Goal: Task Accomplishment & Management: Complete application form

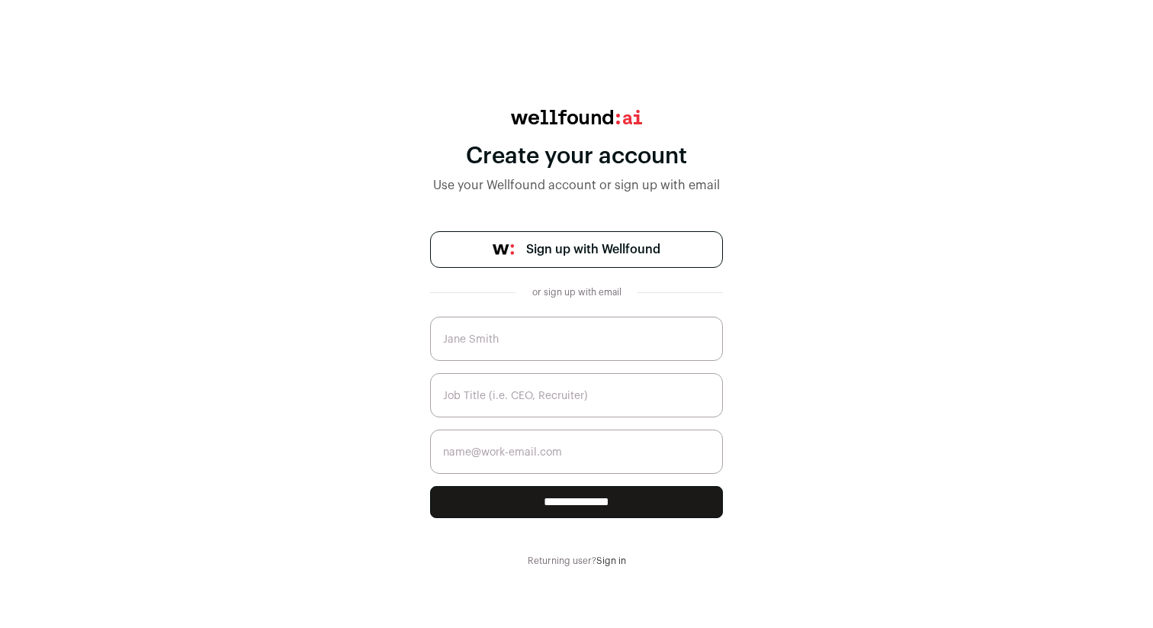
click at [598, 255] on span "Sign up with Wellfound" at bounding box center [593, 249] width 134 height 18
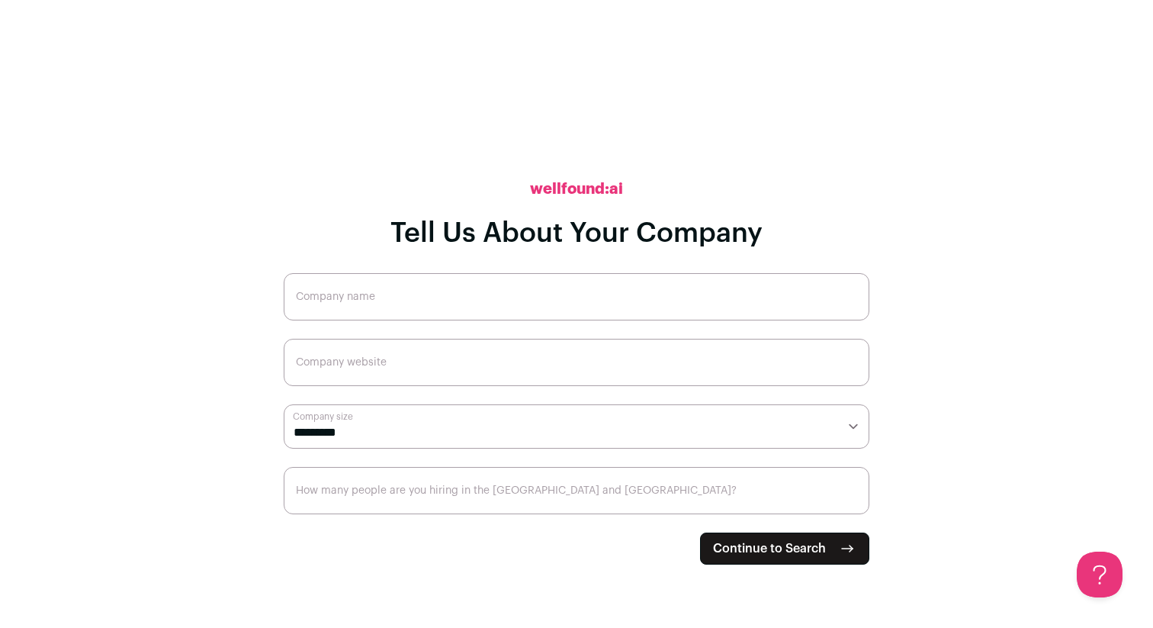
click at [426, 289] on input "Company name" at bounding box center [577, 296] width 586 height 47
type input "WaterCrawl"
click at [418, 376] on input "Company website" at bounding box center [577, 362] width 586 height 47
type input "https://watercrawl.dev"
click at [448, 425] on select "**********" at bounding box center [577, 426] width 586 height 44
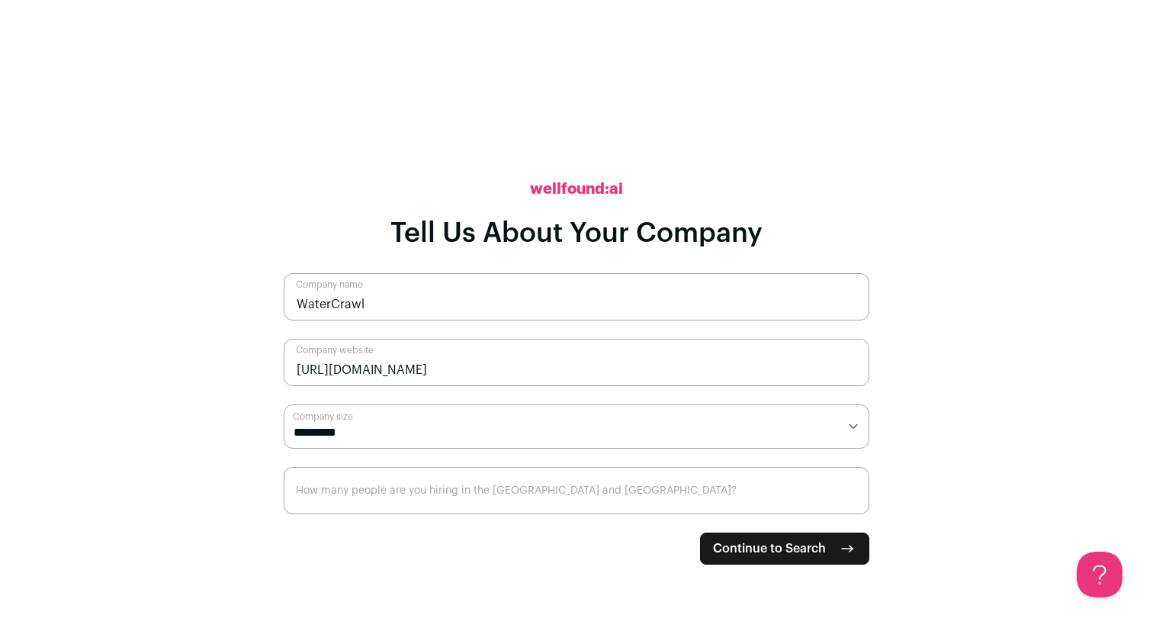
click at [284, 404] on select "**********" at bounding box center [577, 426] width 586 height 44
click at [430, 440] on select "**********" at bounding box center [577, 426] width 586 height 44
select select "*"
click at [284, 404] on select "**********" at bounding box center [577, 426] width 586 height 44
click at [409, 490] on input "How many people are you hiring in the US and Canada?" at bounding box center [577, 490] width 586 height 47
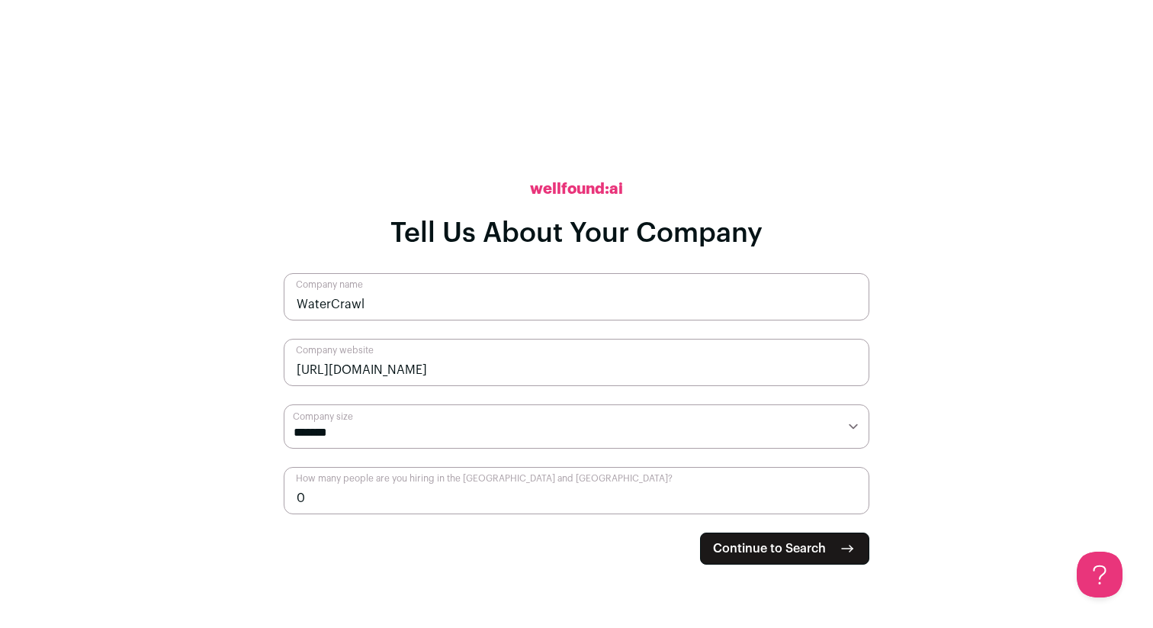
type input "0"
click at [830, 539] on button "Continue to Search" at bounding box center [784, 548] width 169 height 32
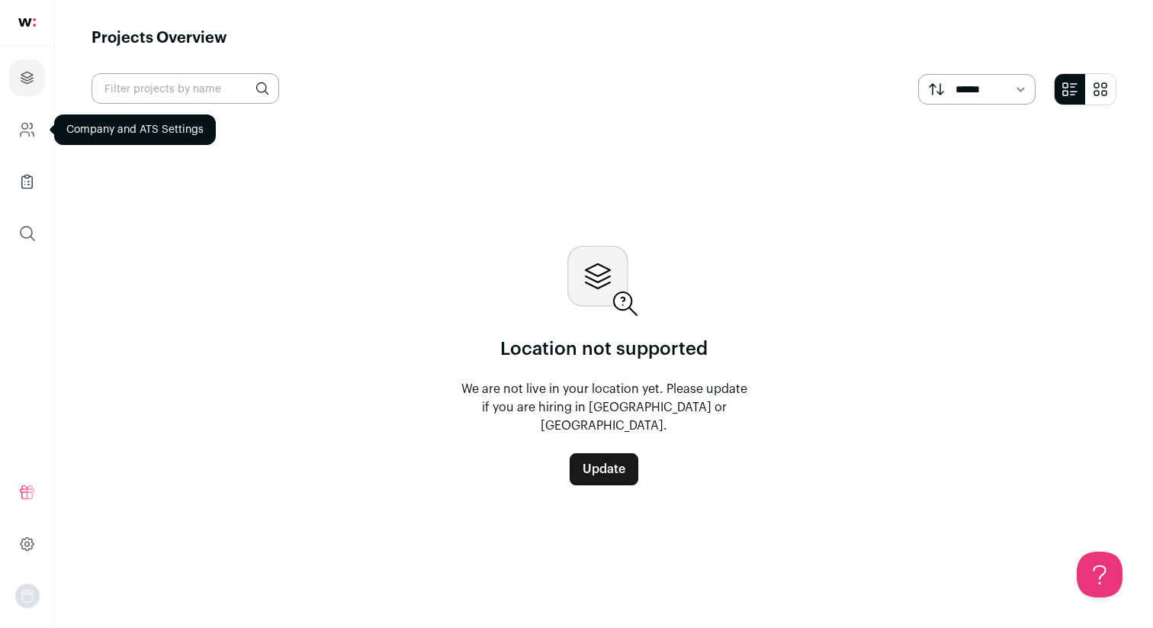
click at [30, 130] on icon "Company and ATS Settings" at bounding box center [27, 129] width 18 height 18
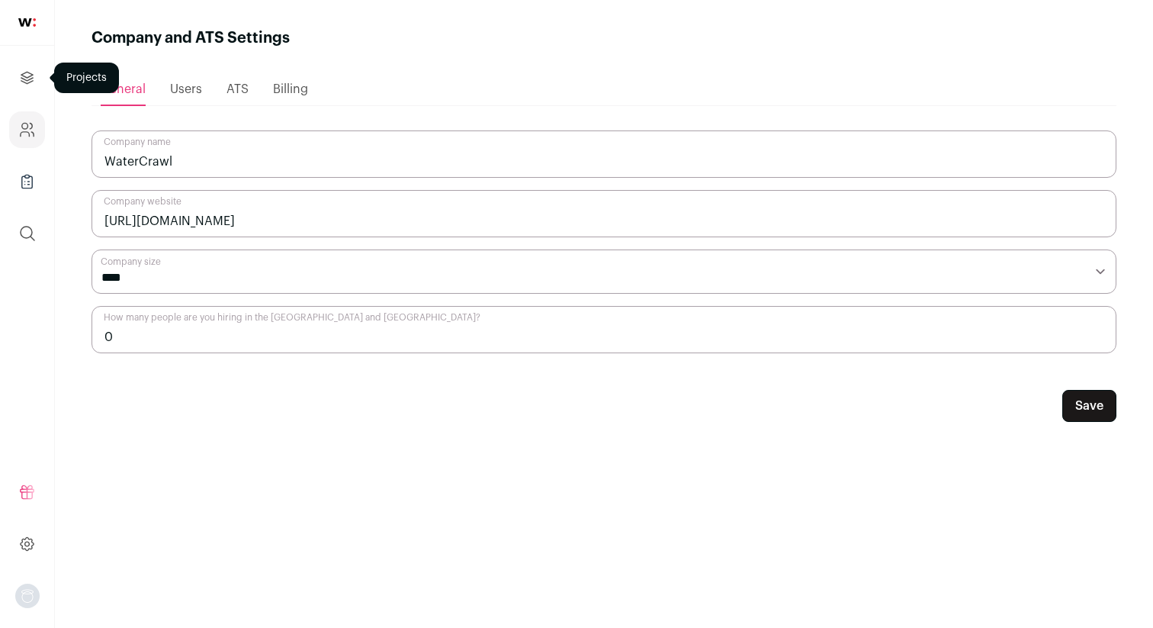
click at [20, 82] on icon "Projects" at bounding box center [27, 78] width 18 height 18
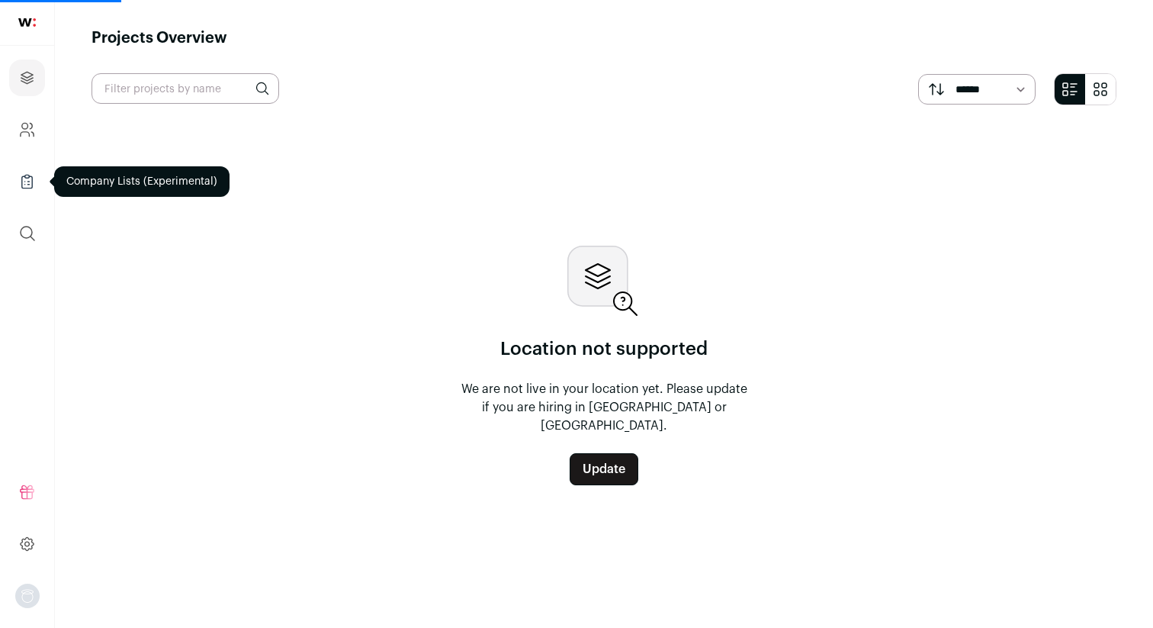
click at [11, 176] on link "Company Lists" at bounding box center [27, 181] width 36 height 37
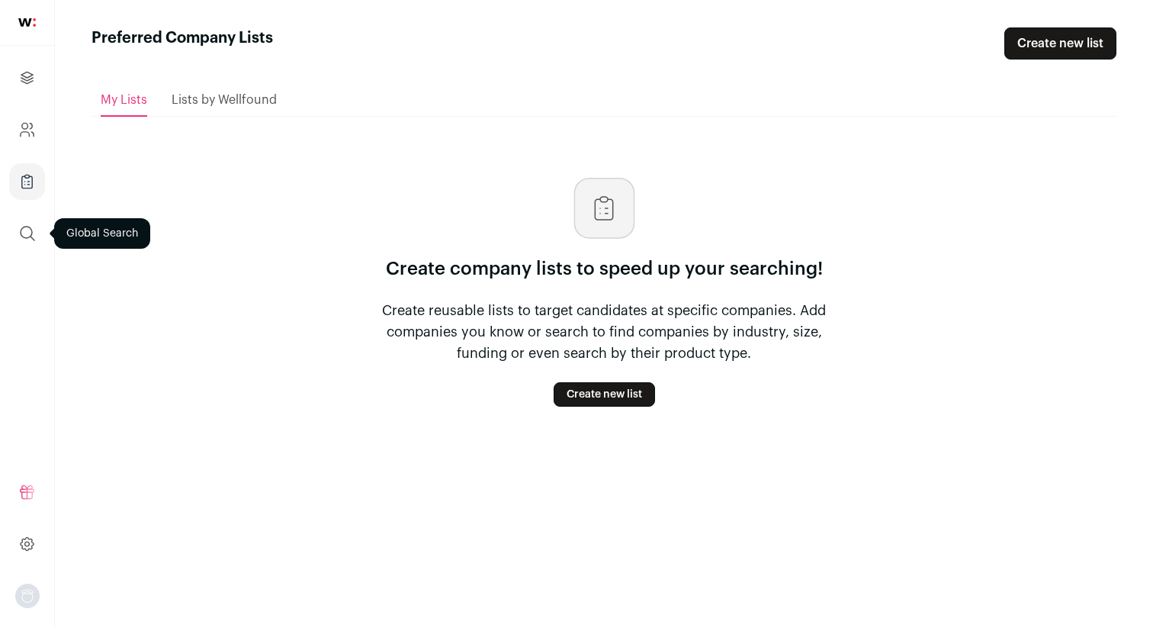
click at [24, 224] on icon "submit" at bounding box center [27, 233] width 18 height 18
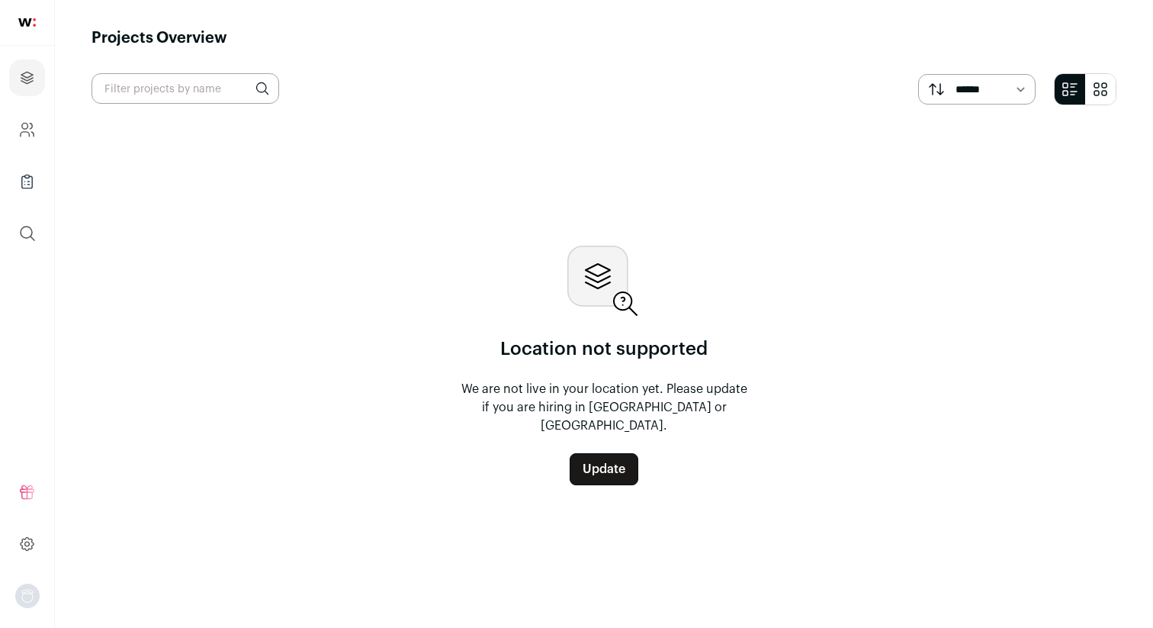
click at [218, 333] on div "Location not supported We are not live in your location yet. Please update if y…" at bounding box center [603, 365] width 1025 height 470
click at [27, 538] on icon at bounding box center [27, 543] width 13 height 13
click at [19, 546] on icon at bounding box center [27, 543] width 18 height 18
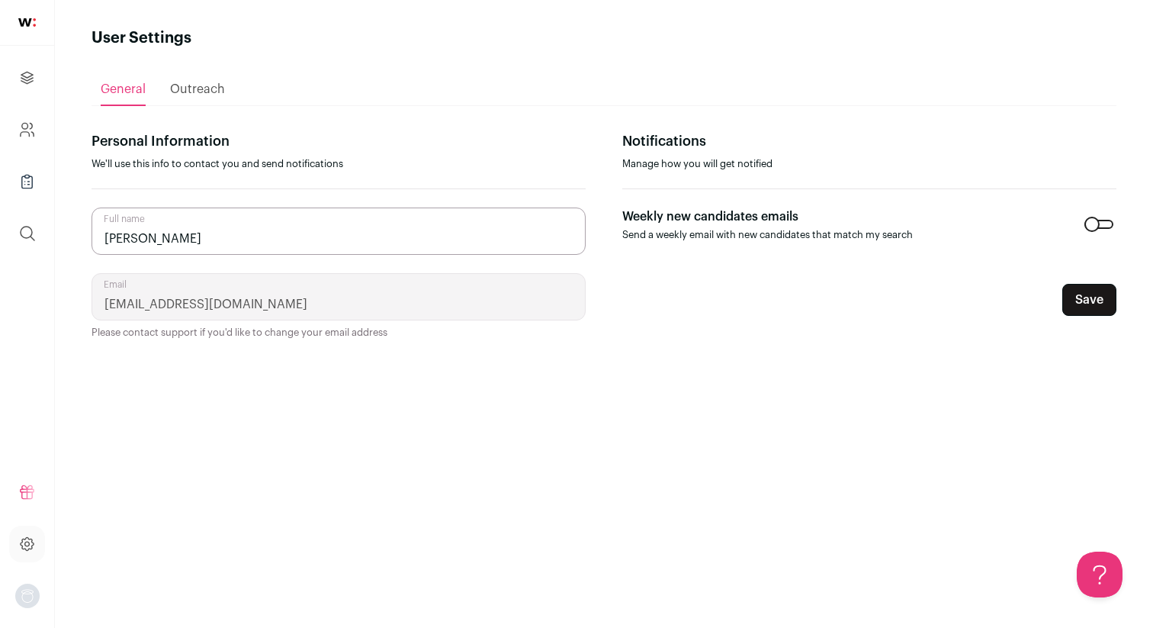
click at [196, 89] on span "Outreach" at bounding box center [197, 89] width 55 height 12
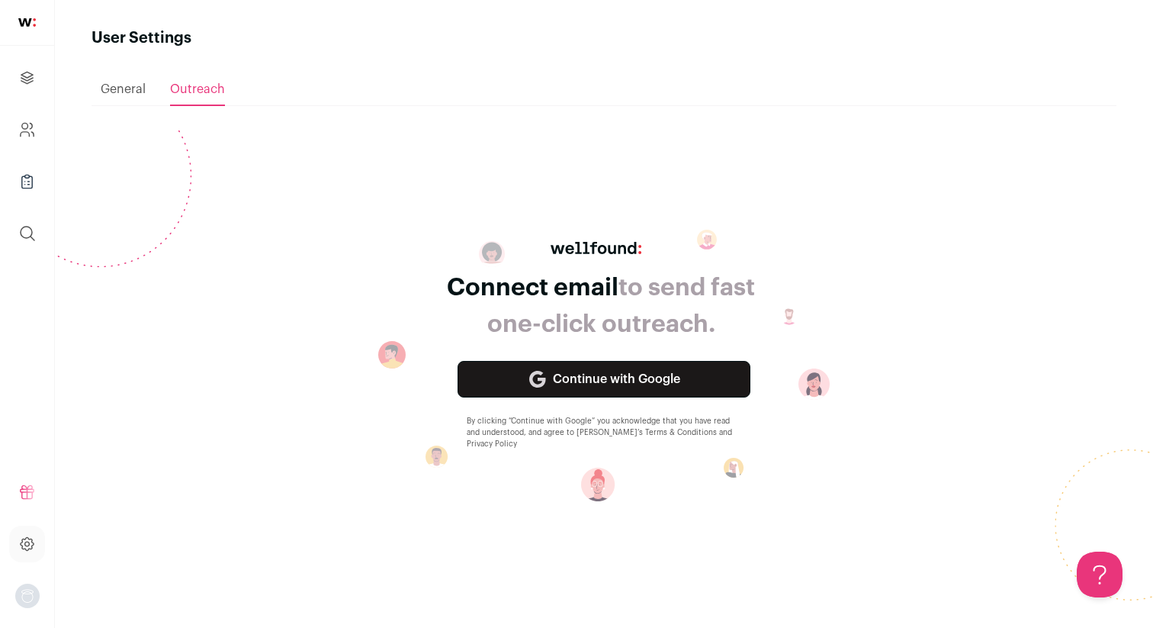
click at [140, 97] on div "General" at bounding box center [123, 89] width 45 height 30
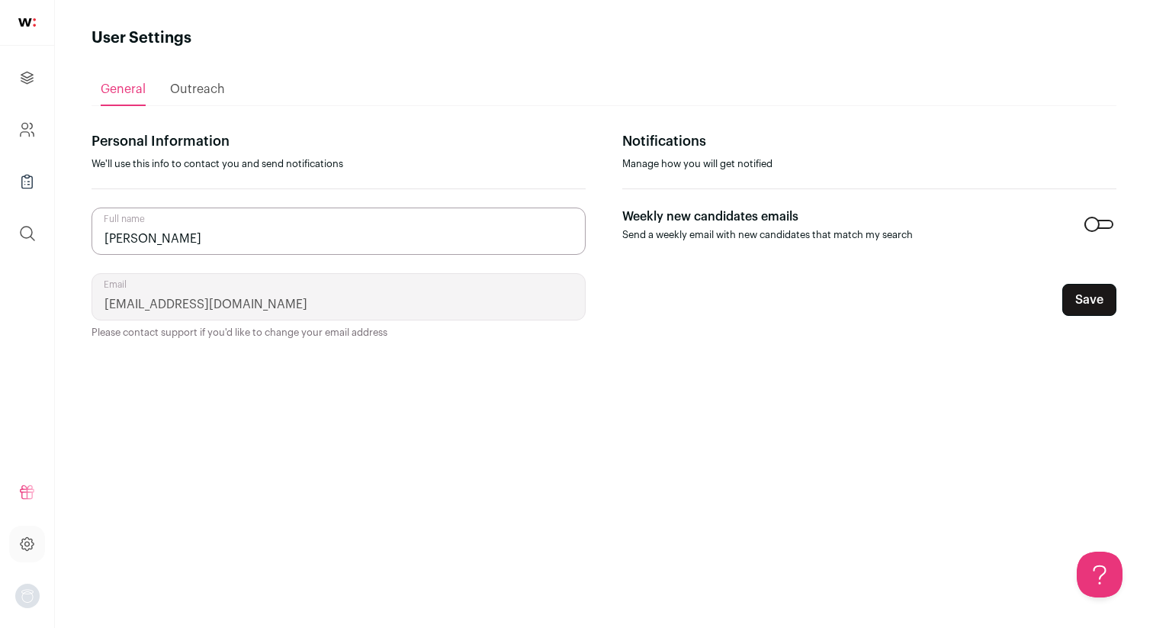
click at [36, 604] on button "Open dropdown" at bounding box center [27, 595] width 24 height 24
click at [85, 584] on button "Logout" at bounding box center [137, 586] width 169 height 15
